Goal: Information Seeking & Learning: Learn about a topic

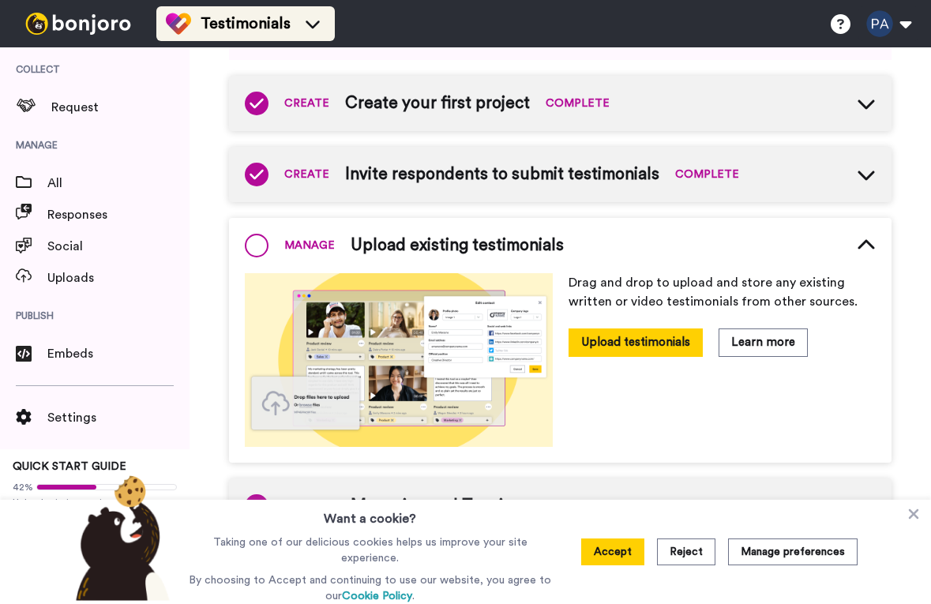
scroll to position [182, 0]
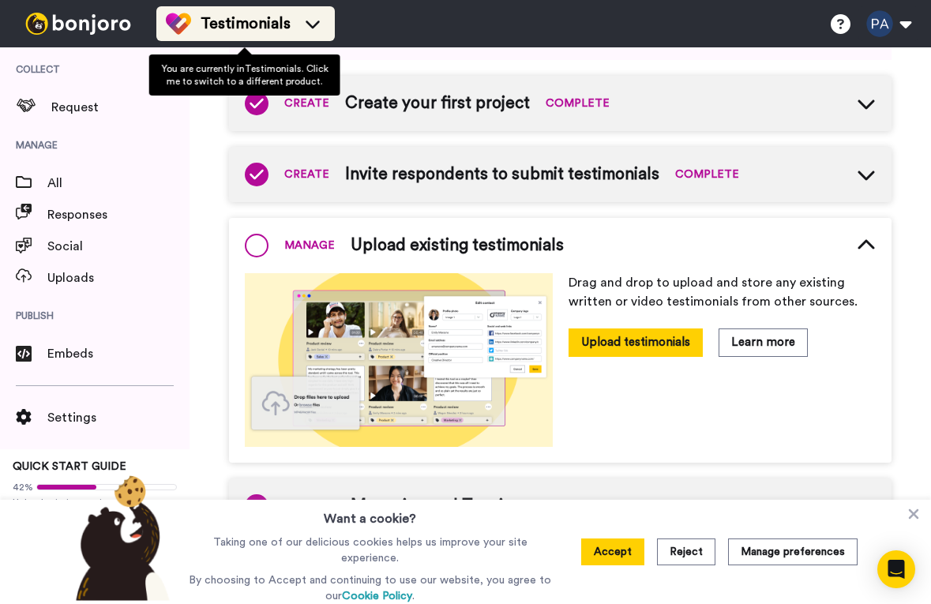
click at [289, 12] on div "Testimonials" at bounding box center [246, 23] width 160 height 25
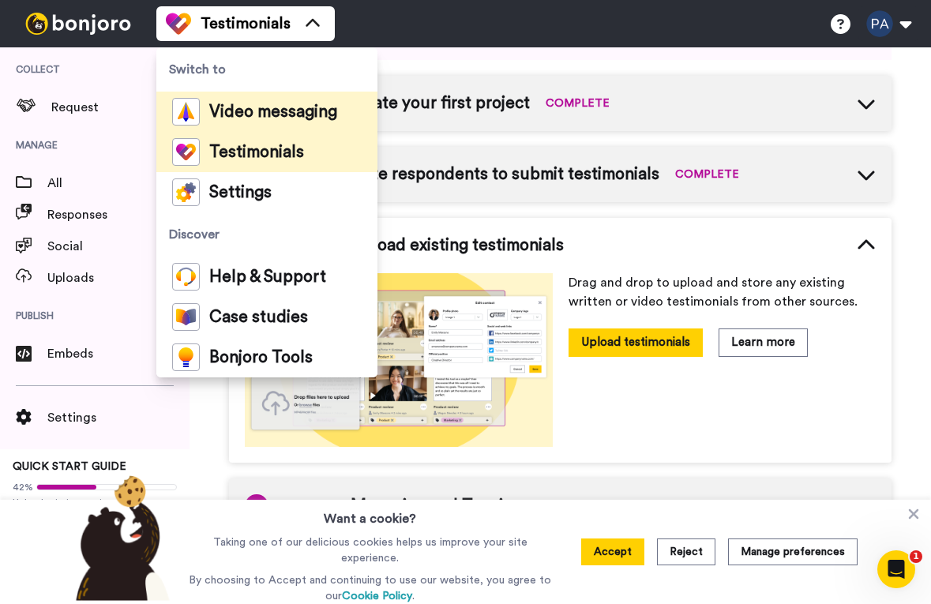
scroll to position [0, 0]
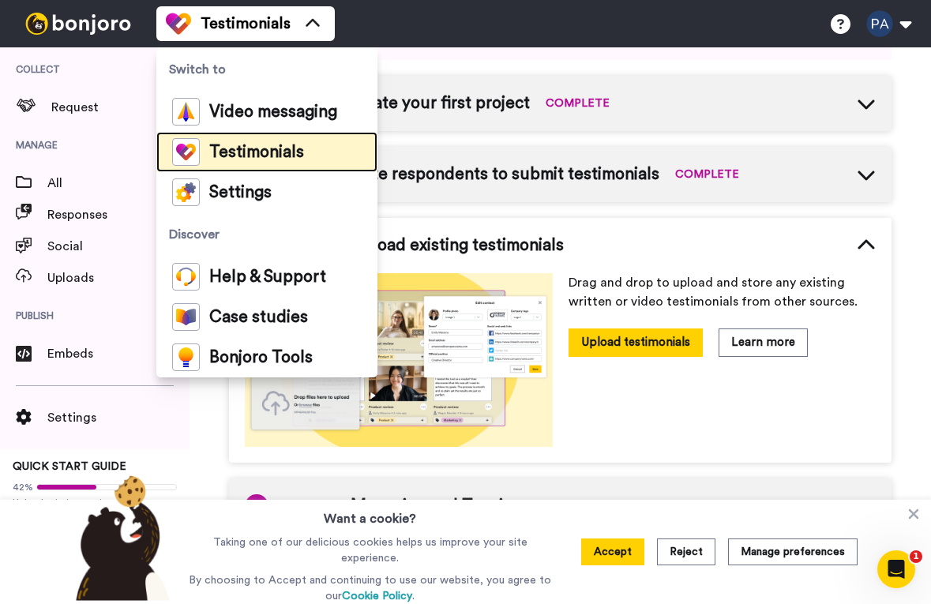
click at [249, 157] on span "Testimonials" at bounding box center [256, 153] width 95 height 16
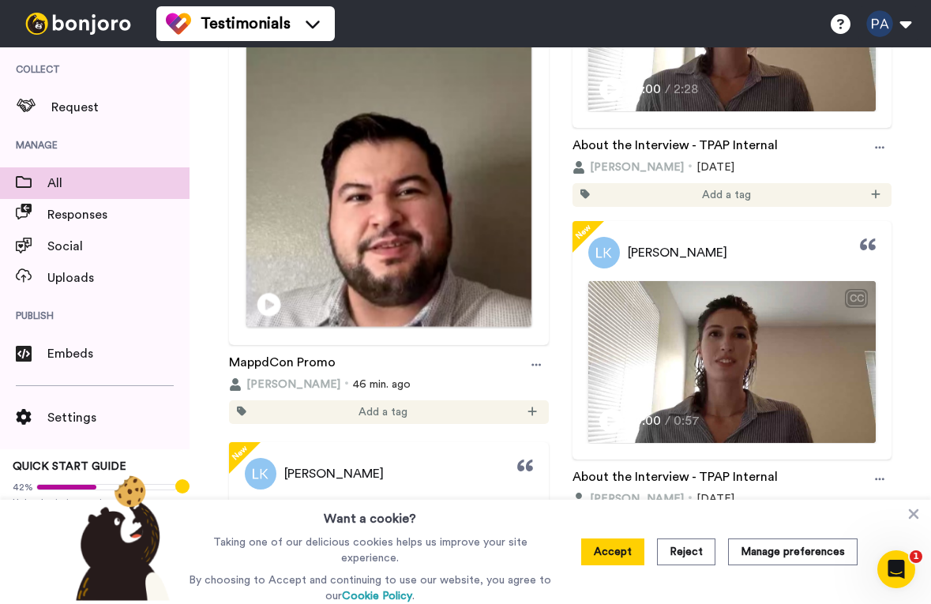
scroll to position [359, 0]
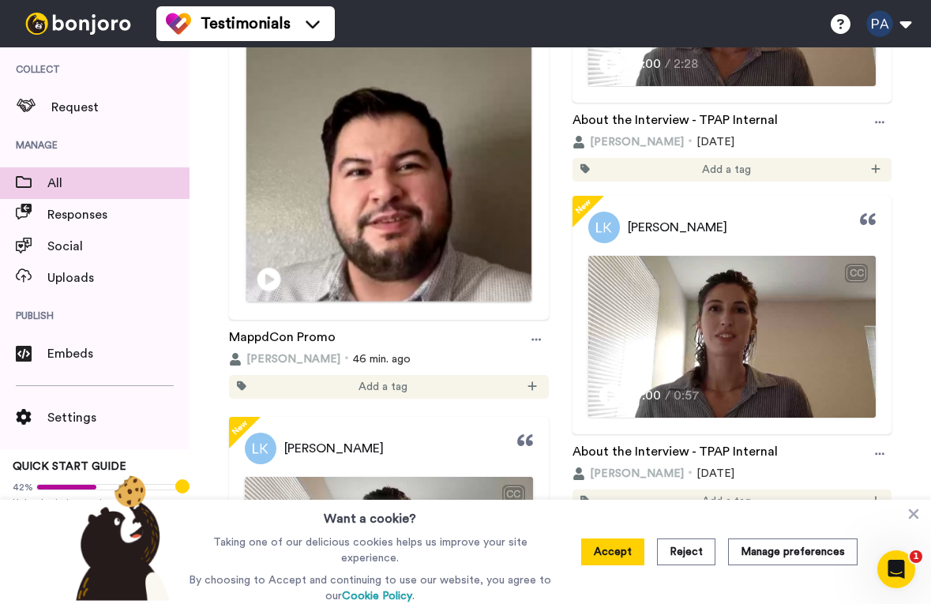
click at [359, 233] on img at bounding box center [388, 179] width 285 height 507
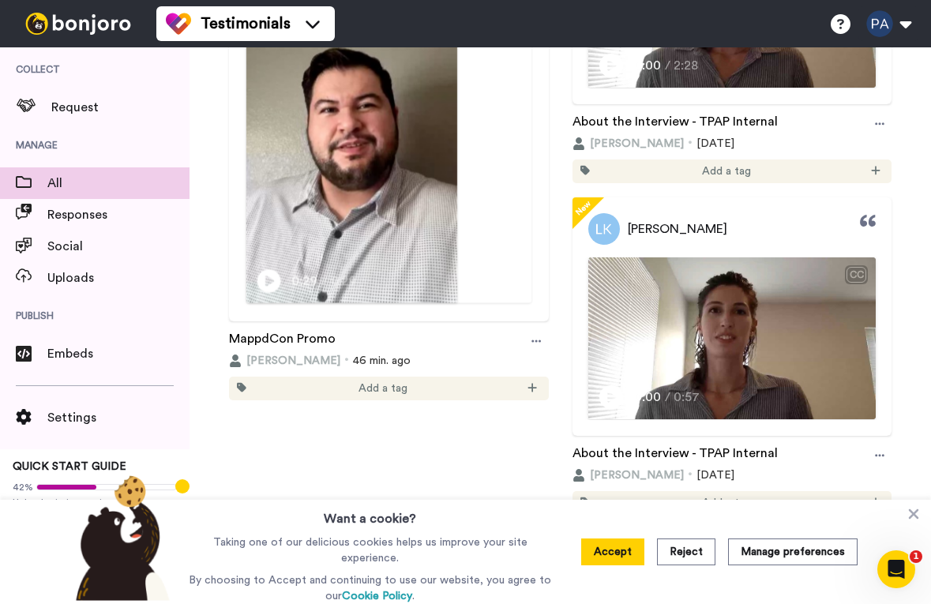
scroll to position [359, 0]
click at [455, 302] on video at bounding box center [351, 114] width 211 height 375
click at [364, 275] on video at bounding box center [351, 114] width 211 height 375
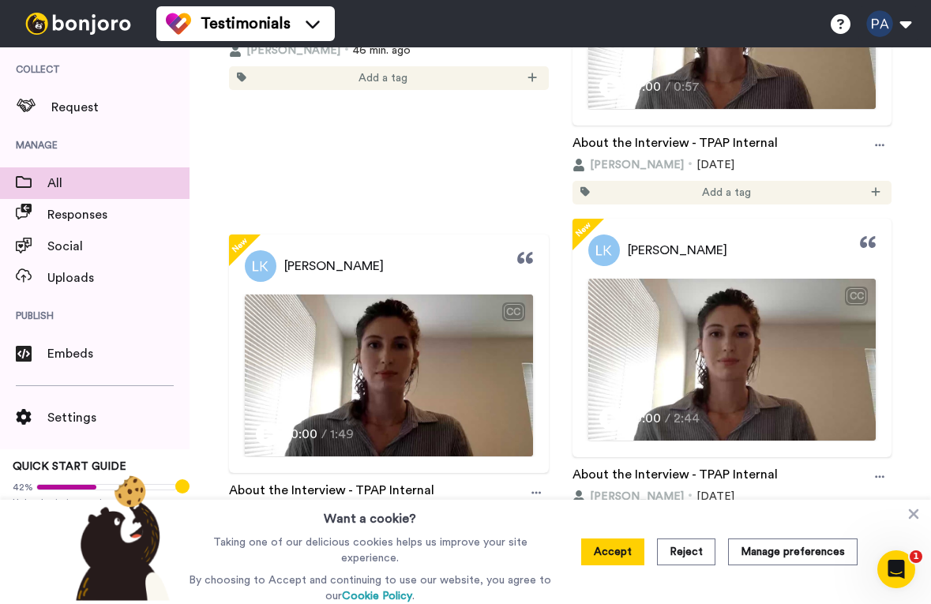
scroll to position [667, 0]
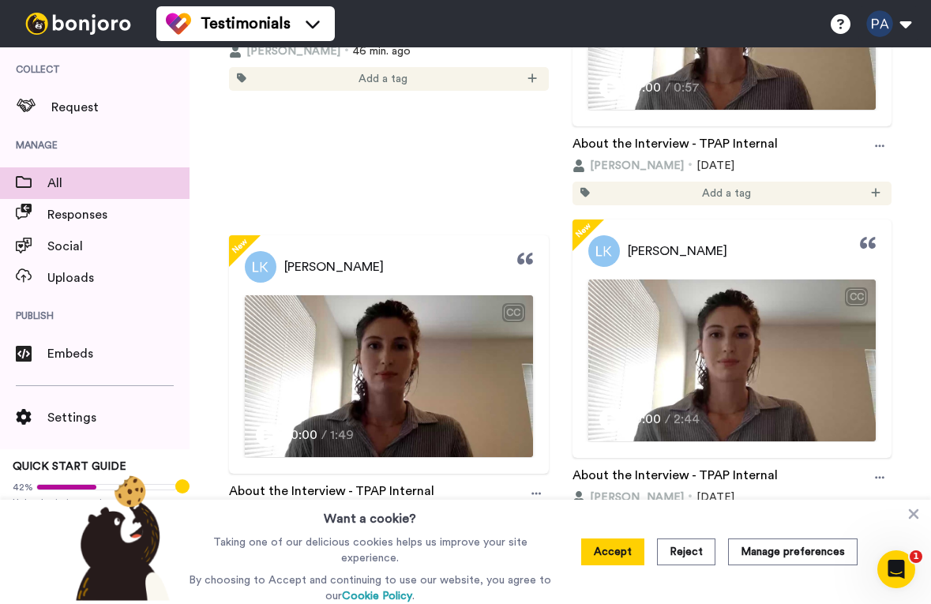
click at [533, 43] on div at bounding box center [537, 32] width 24 height 24
click at [371, 43] on div "MappdCon Promo" at bounding box center [389, 32] width 320 height 24
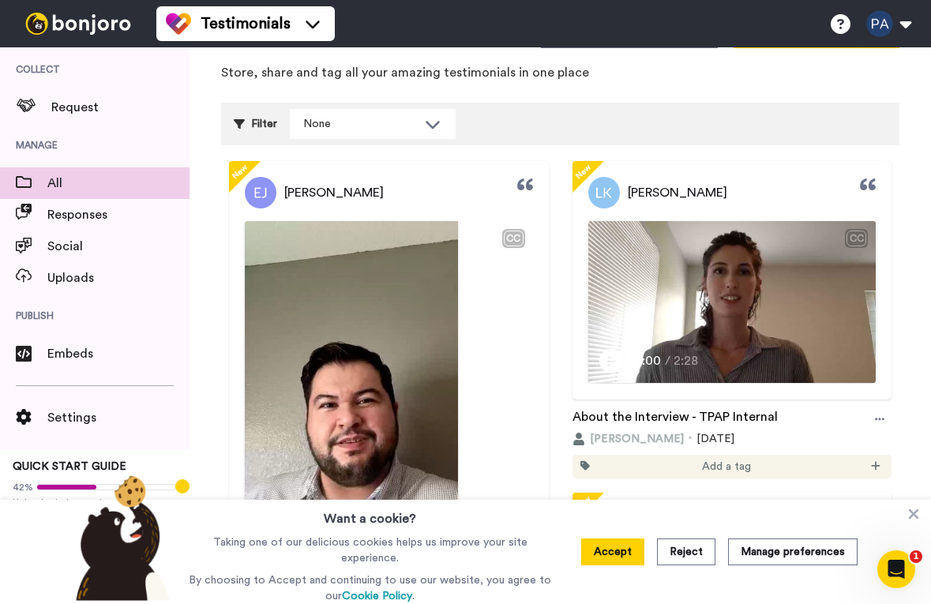
scroll to position [10, 0]
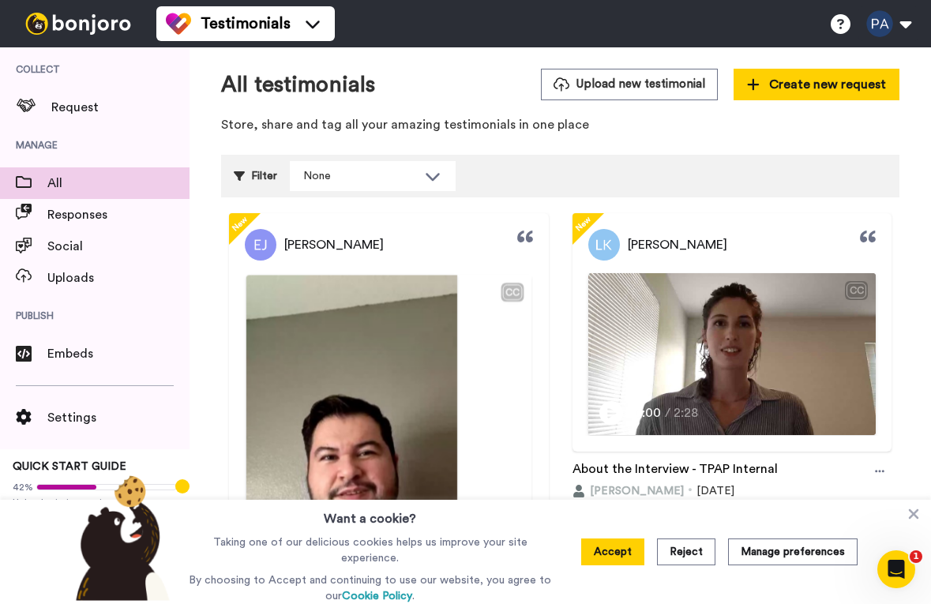
click at [420, 303] on video at bounding box center [351, 462] width 211 height 375
click at [305, 302] on div "CC" at bounding box center [388, 288] width 285 height 27
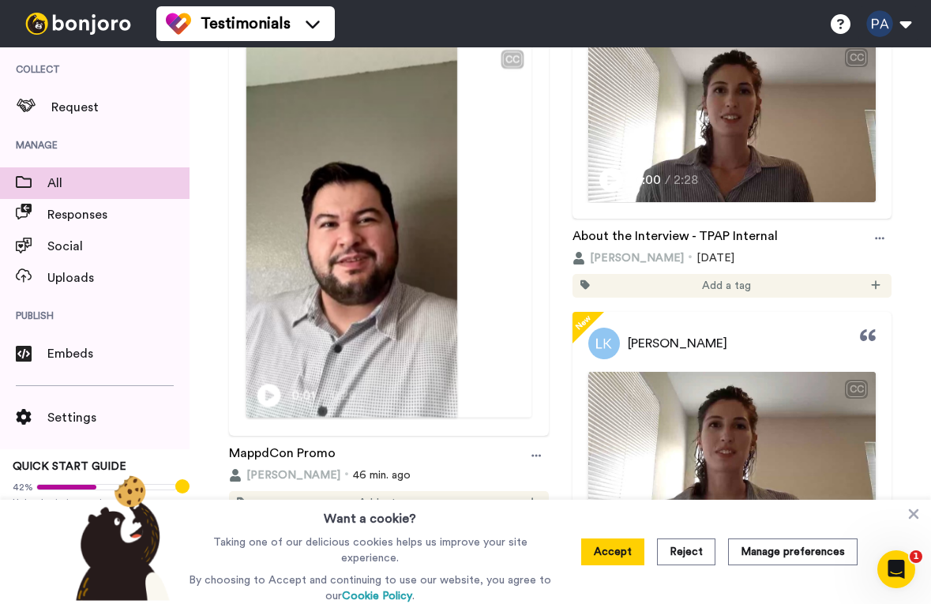
scroll to position [491, 0]
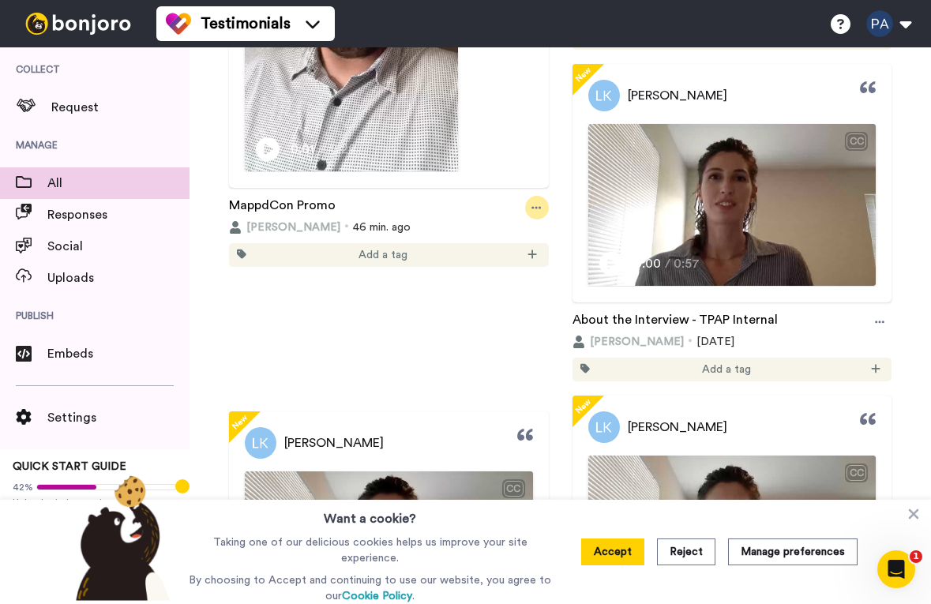
click at [528, 220] on div at bounding box center [537, 208] width 24 height 24
click at [494, 404] on span "Edit" at bounding box center [494, 398] width 21 height 16
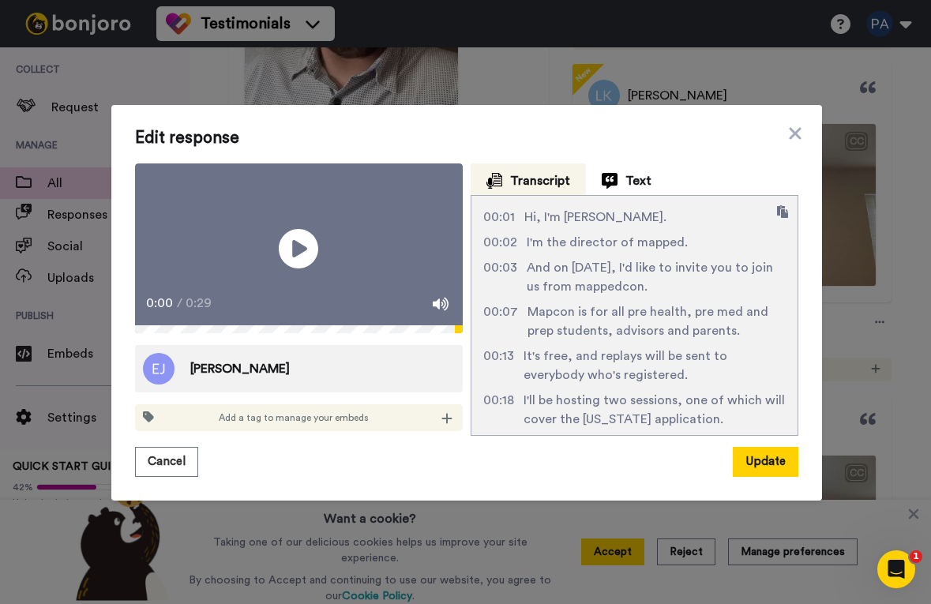
scroll to position [50, 0]
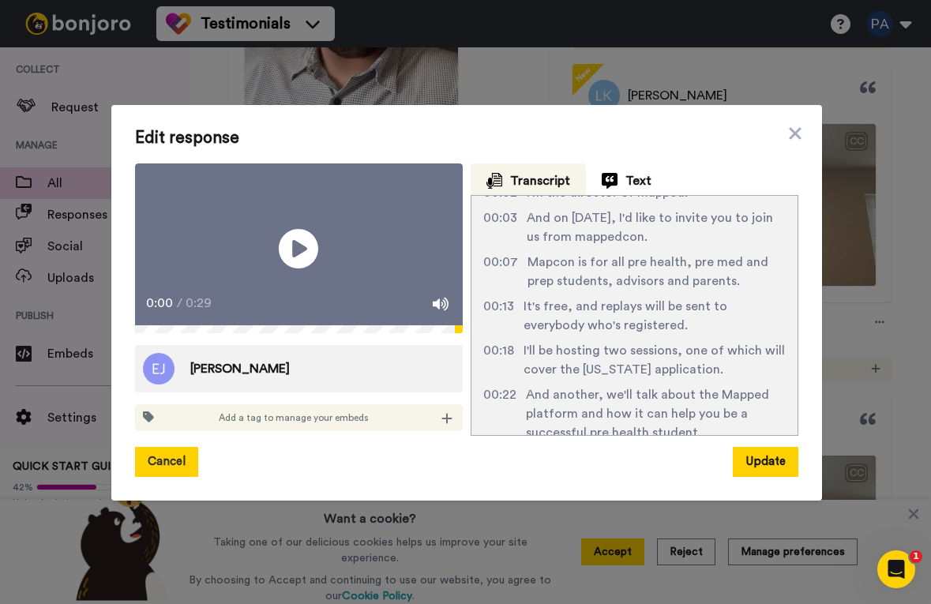
click at [167, 477] on button "Cancel" at bounding box center [166, 462] width 63 height 30
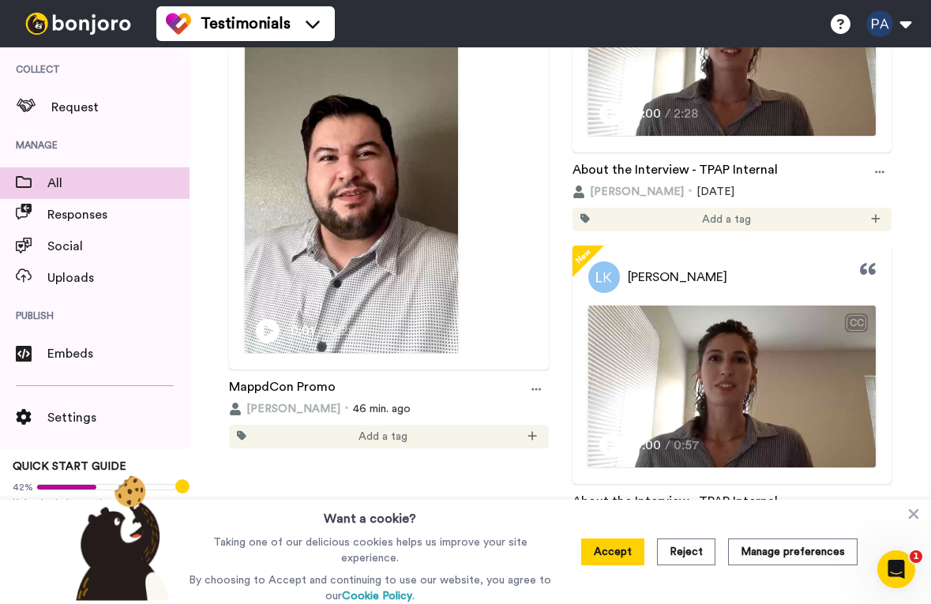
scroll to position [257, 0]
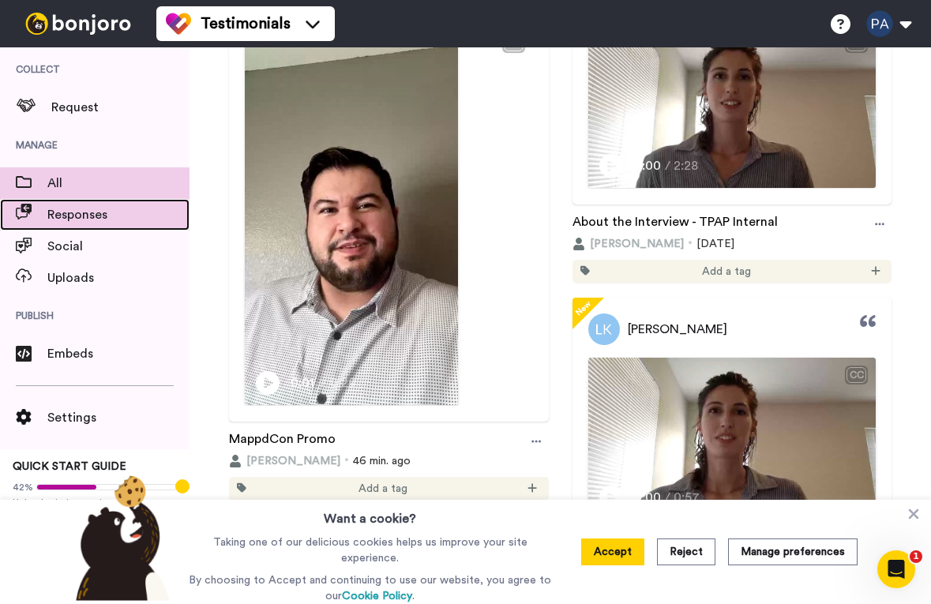
click at [86, 216] on span "Responses" at bounding box center [118, 214] width 142 height 19
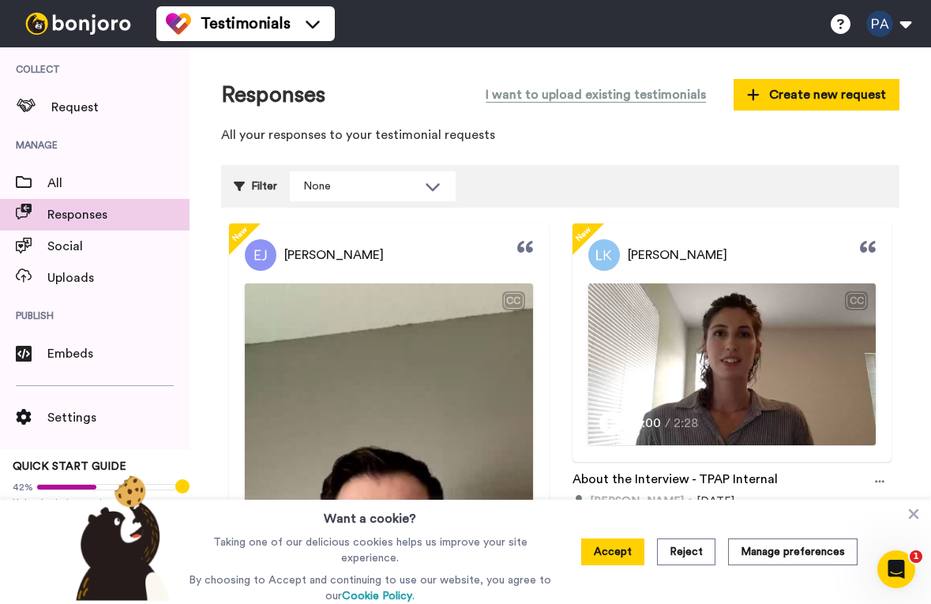
click at [396, 253] on div "[PERSON_NAME]" at bounding box center [389, 255] width 320 height 32
click at [313, 250] on span "[PERSON_NAME]" at bounding box center [334, 255] width 100 height 19
click at [322, 257] on span "[PERSON_NAME]" at bounding box center [334, 255] width 100 height 19
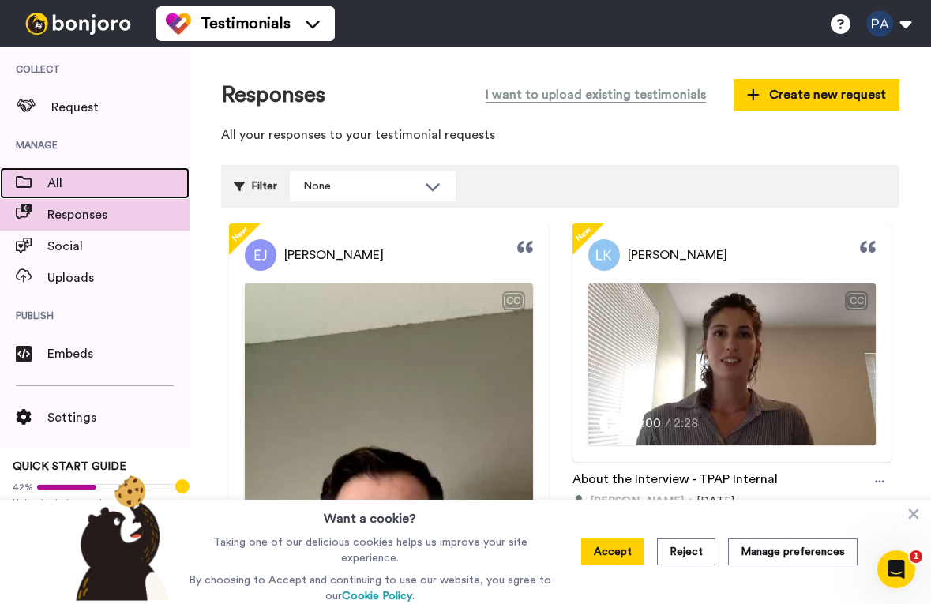
click at [64, 186] on span "All" at bounding box center [118, 183] width 142 height 19
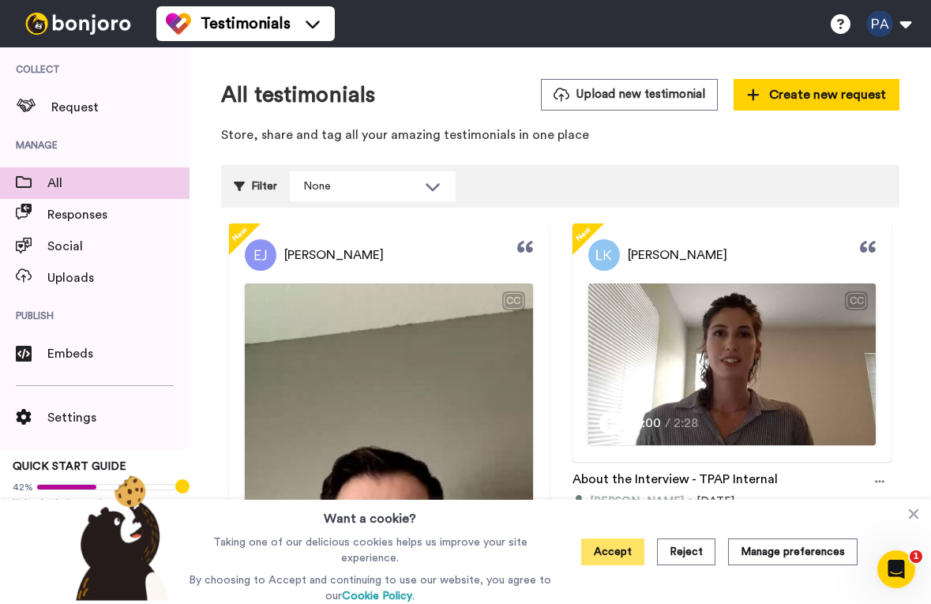
click at [618, 549] on button "Accept" at bounding box center [612, 552] width 63 height 27
